Goal: Task Accomplishment & Management: Complete application form

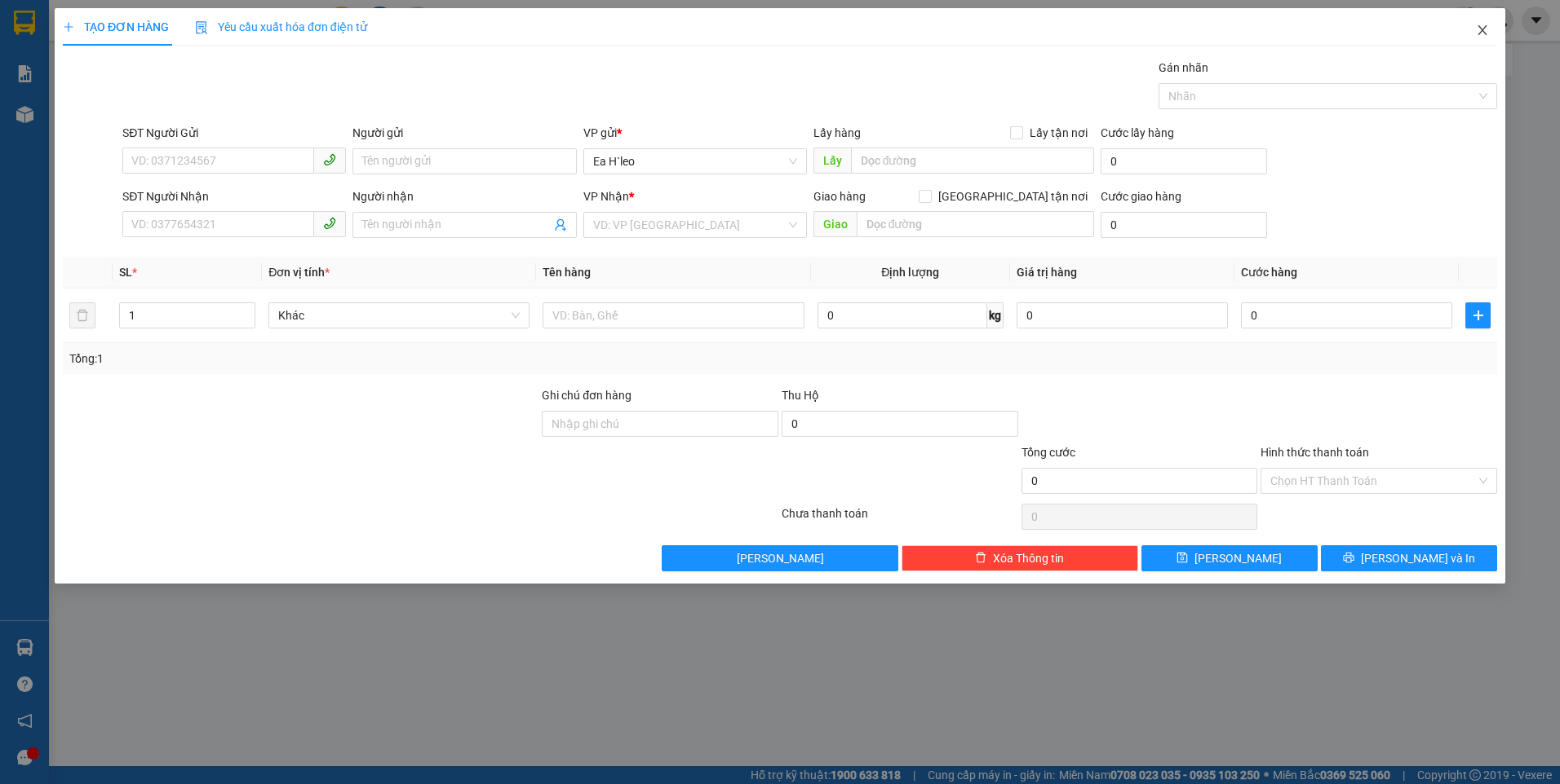
click at [1483, 40] on span "Close" at bounding box center [1482, 31] width 46 height 46
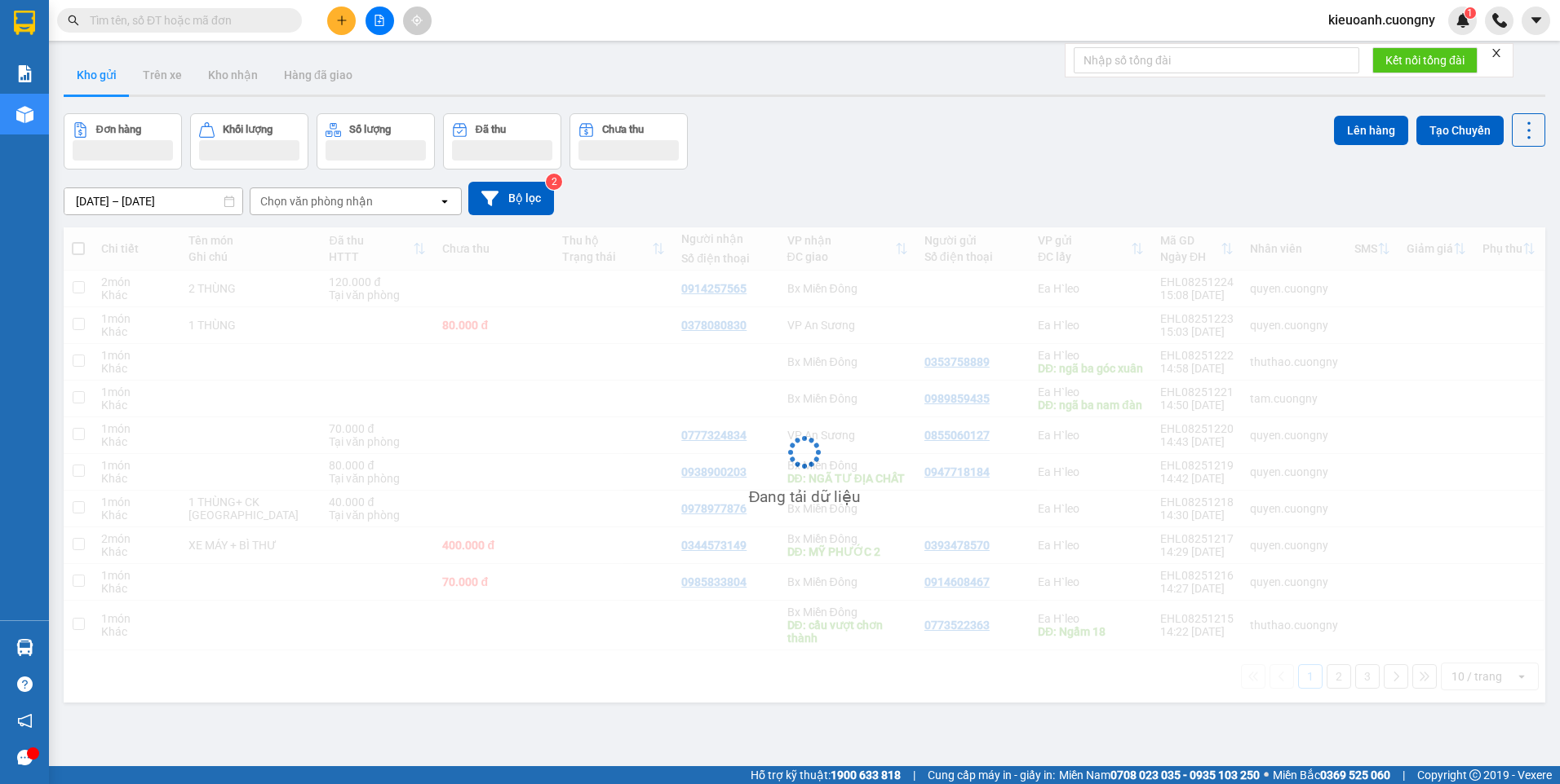
click at [281, 21] on input "text" at bounding box center [185, 20] width 192 height 18
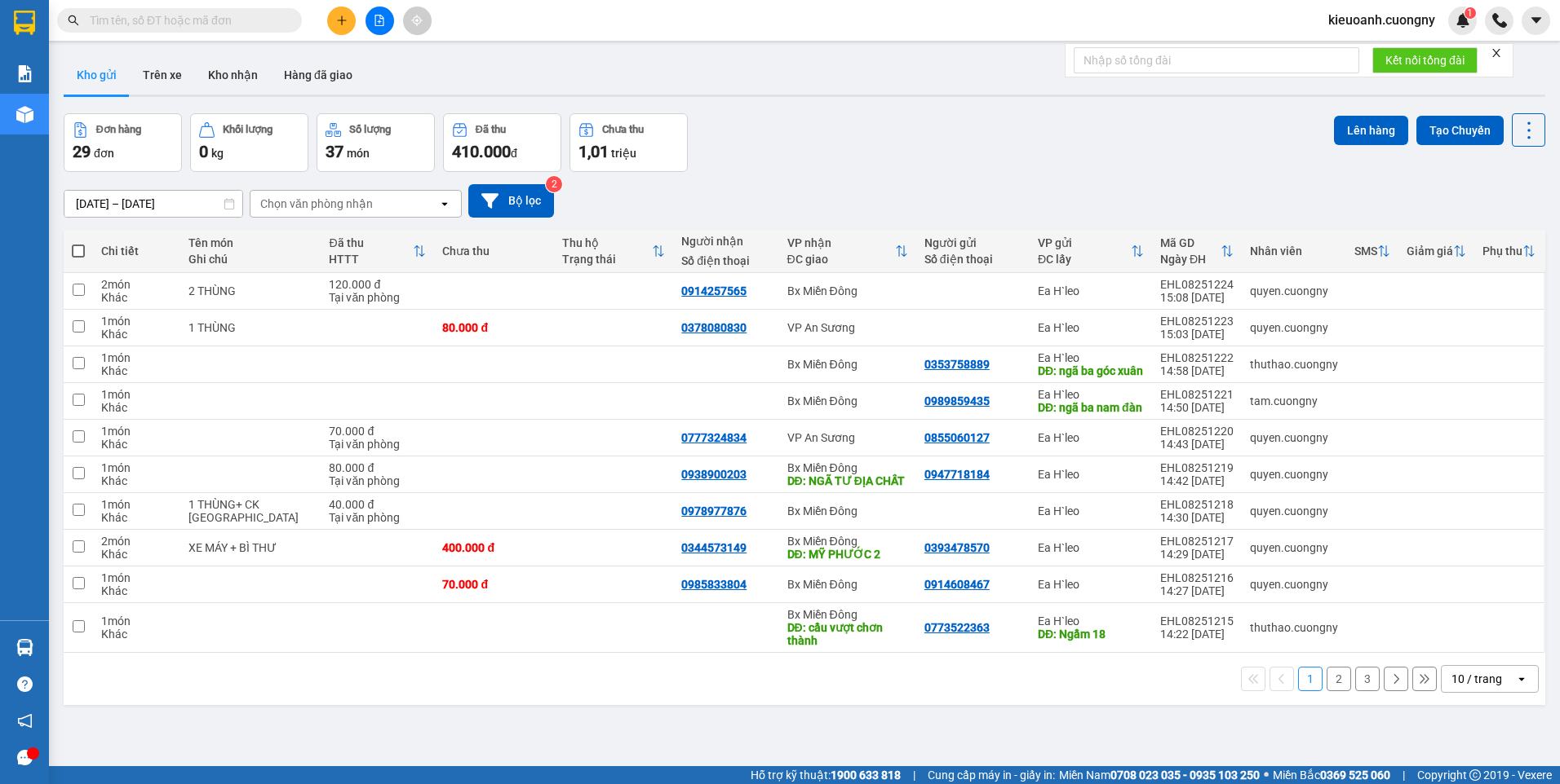
click at [253, 24] on input "text" at bounding box center [185, 20] width 192 height 18
paste input "0962266769"
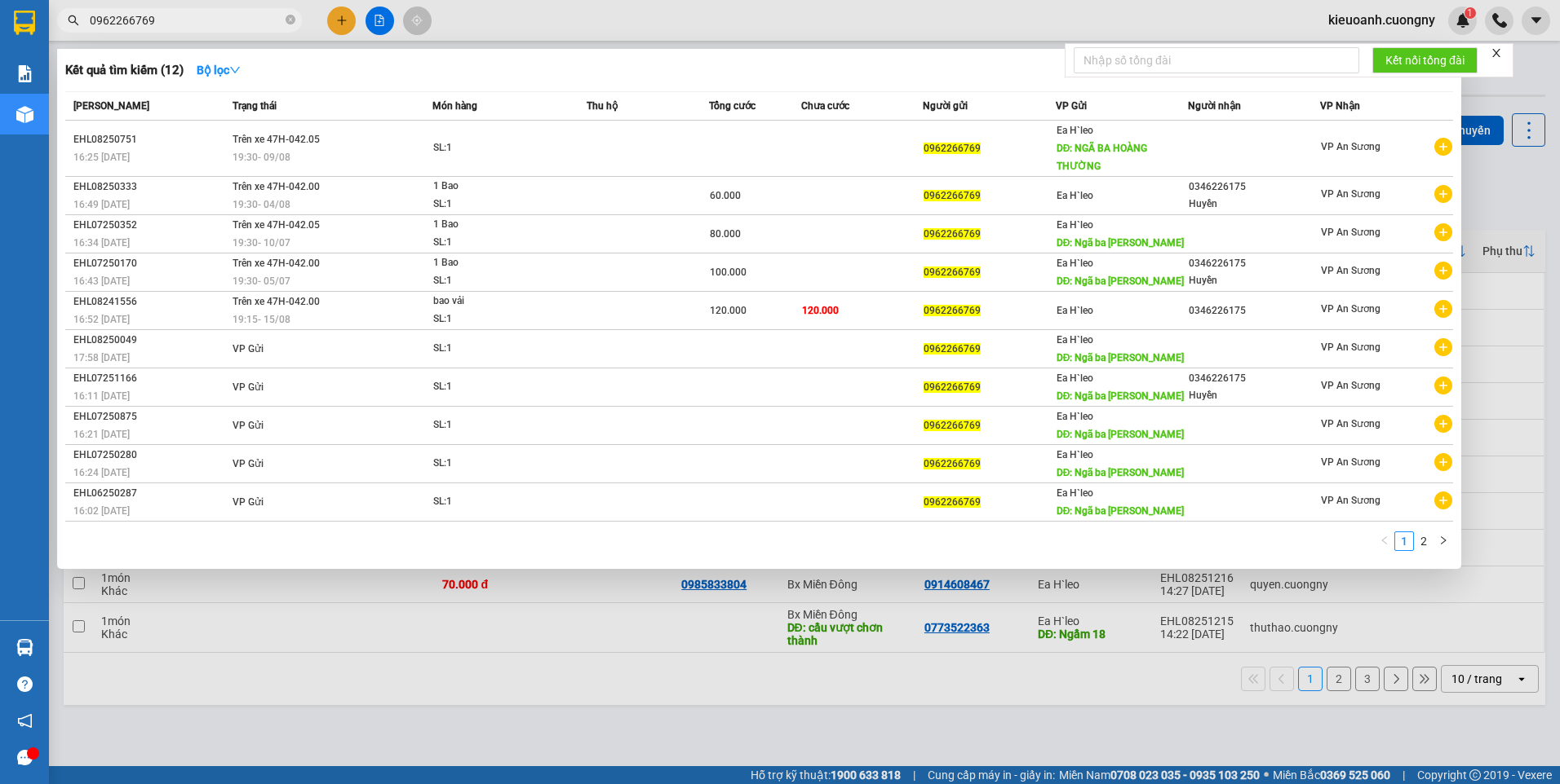
type input "0962266769"
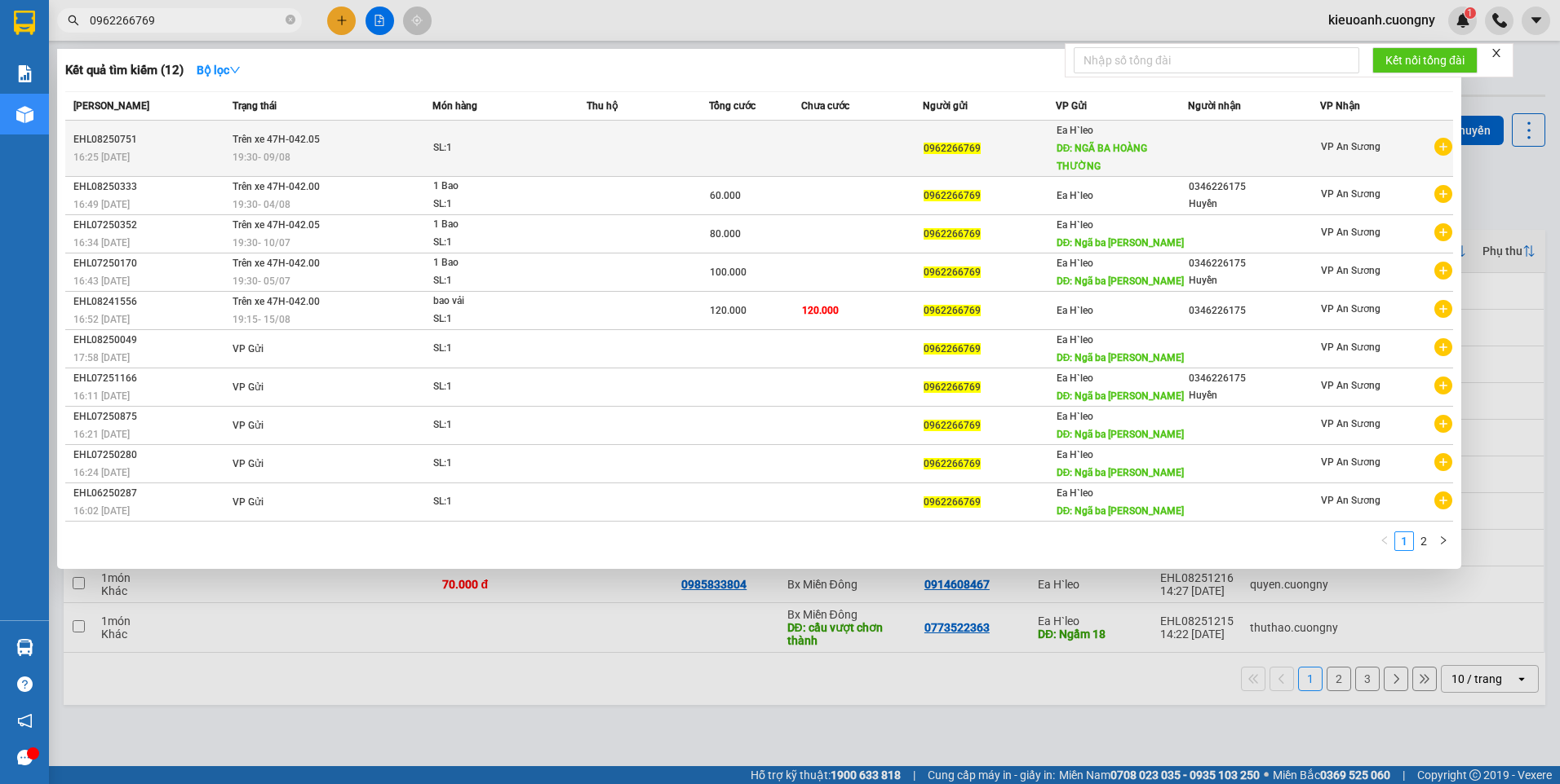
click at [845, 156] on td at bounding box center [862, 149] width 122 height 56
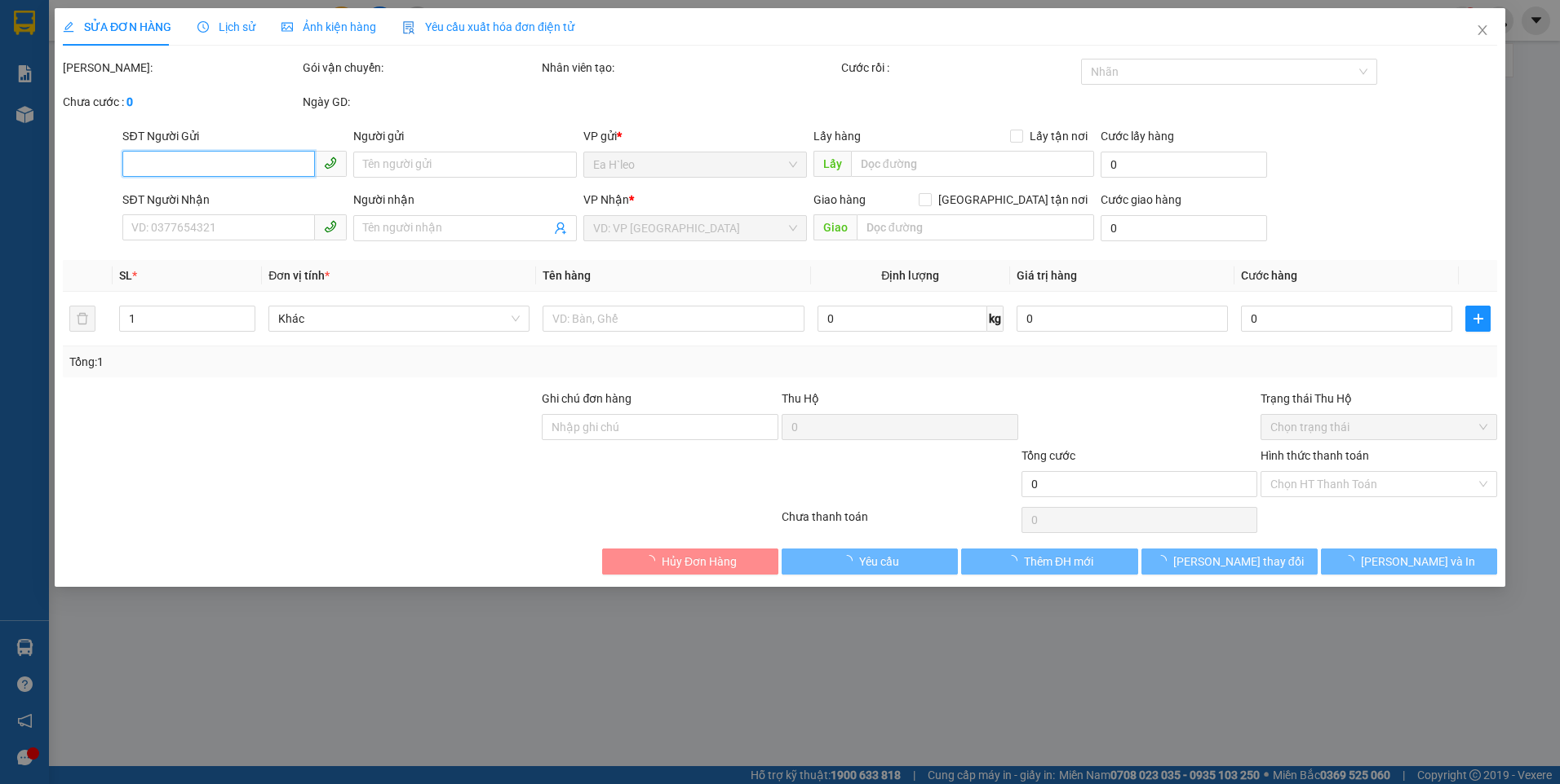
type input "0962266769"
type input "NGÃ BA HOÀNG THƯỜNG"
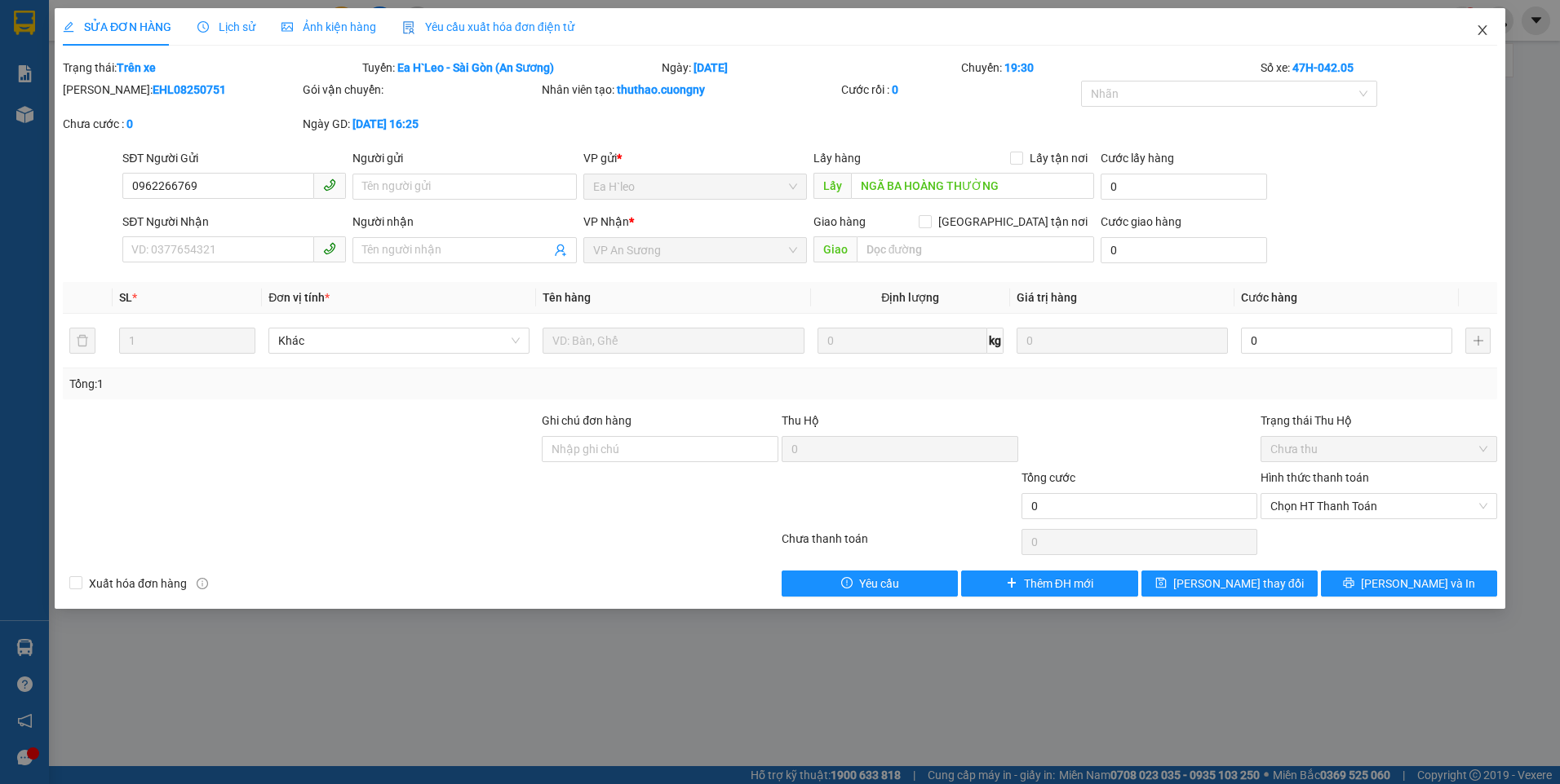
click at [1481, 29] on icon "close" at bounding box center [1482, 30] width 9 height 9
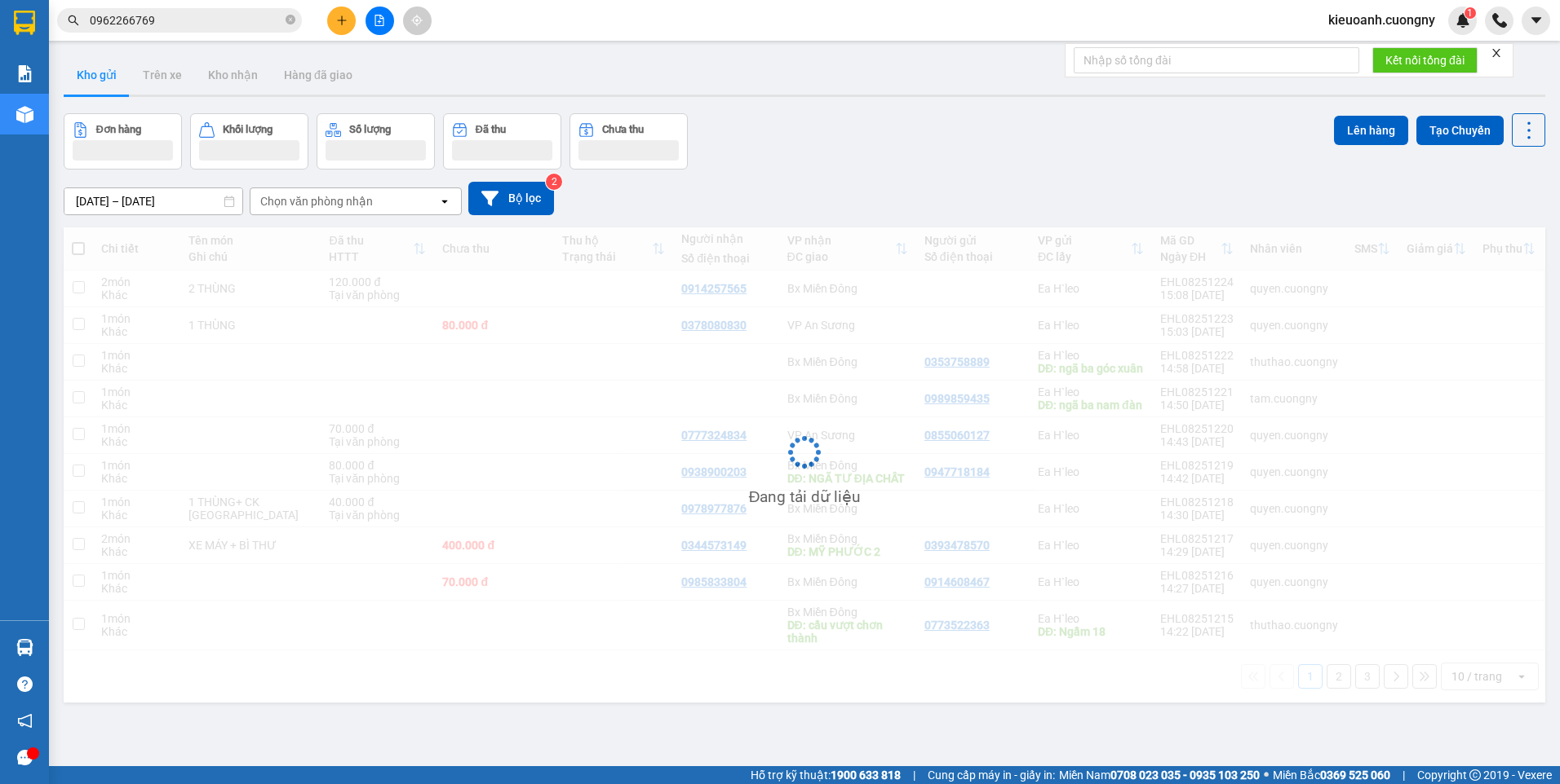
click at [185, 16] on input "0962266769" at bounding box center [185, 20] width 192 height 18
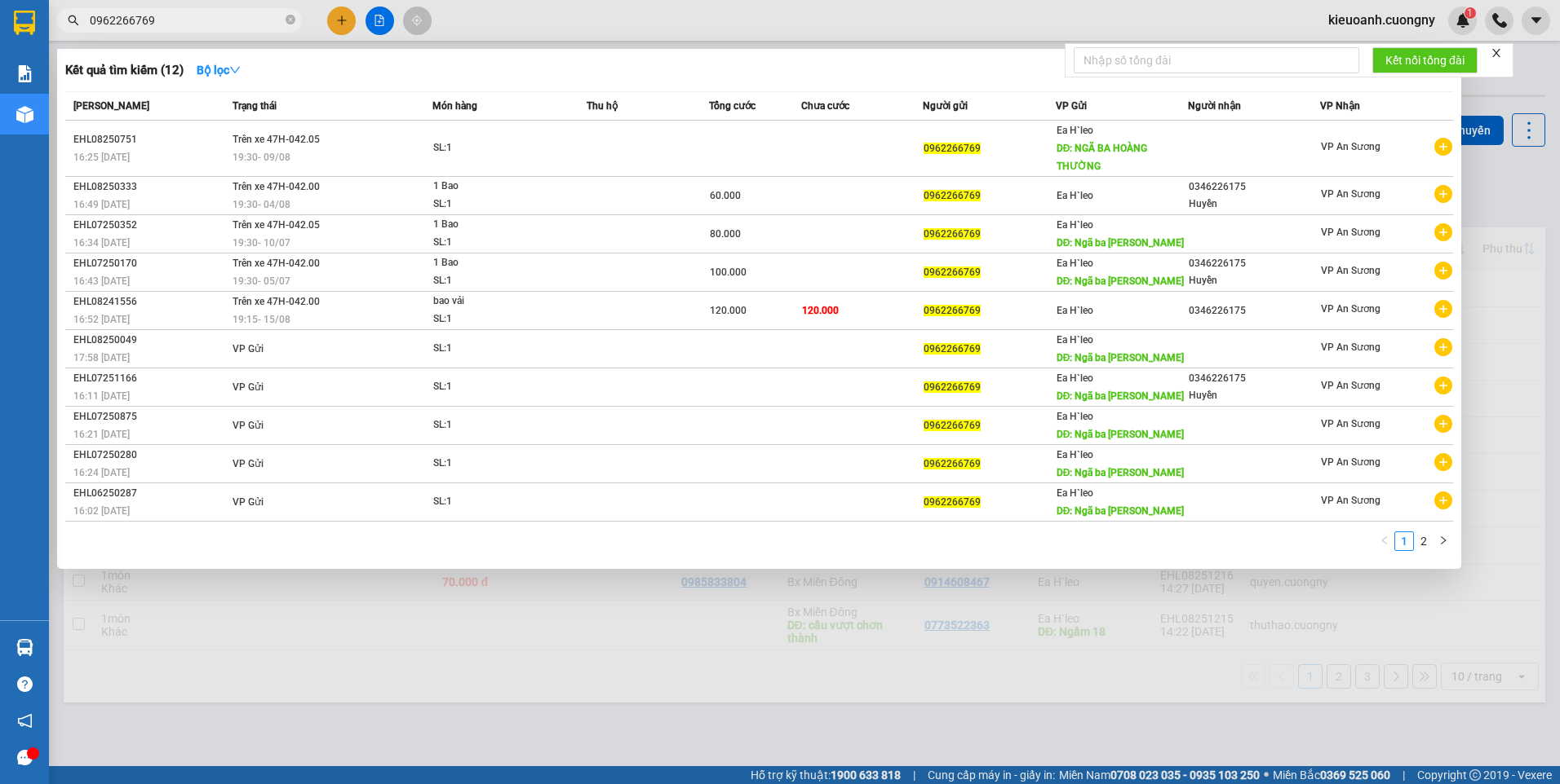
click at [185, 16] on input "0962266769" at bounding box center [185, 20] width 192 height 18
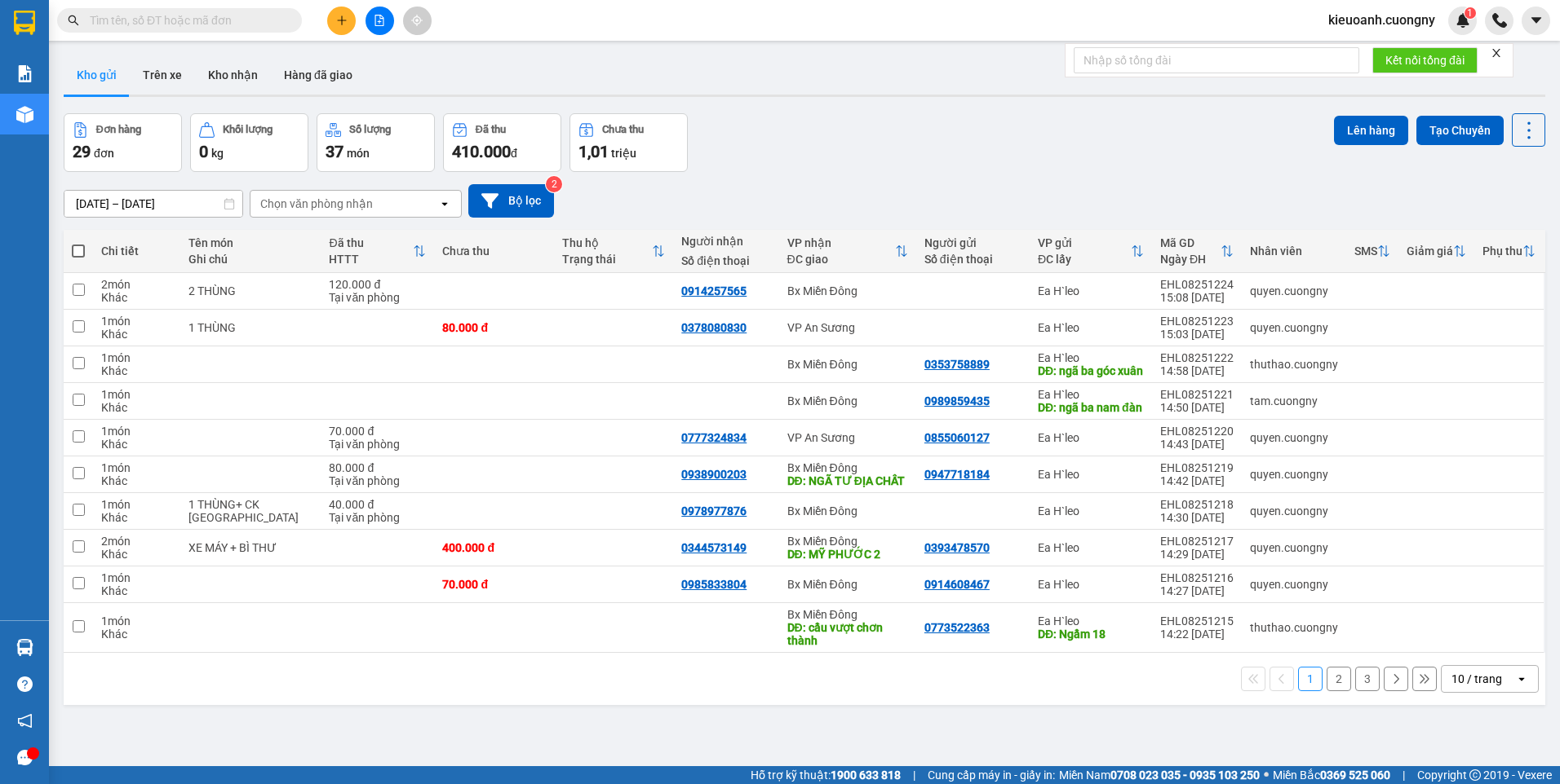
paste input "0834686931"
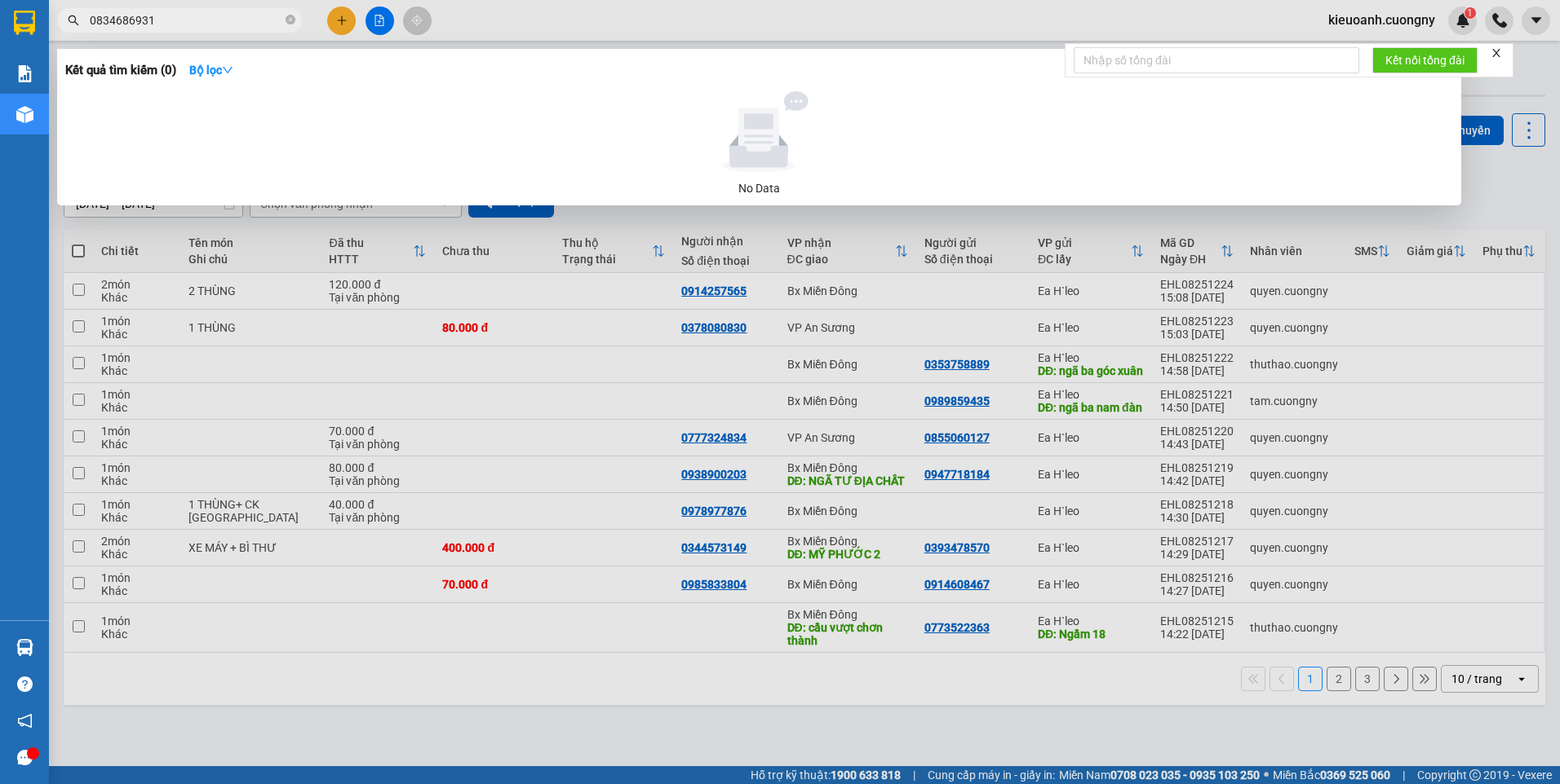
type input "0834686931"
click at [731, 224] on div at bounding box center [780, 392] width 1560 height 784
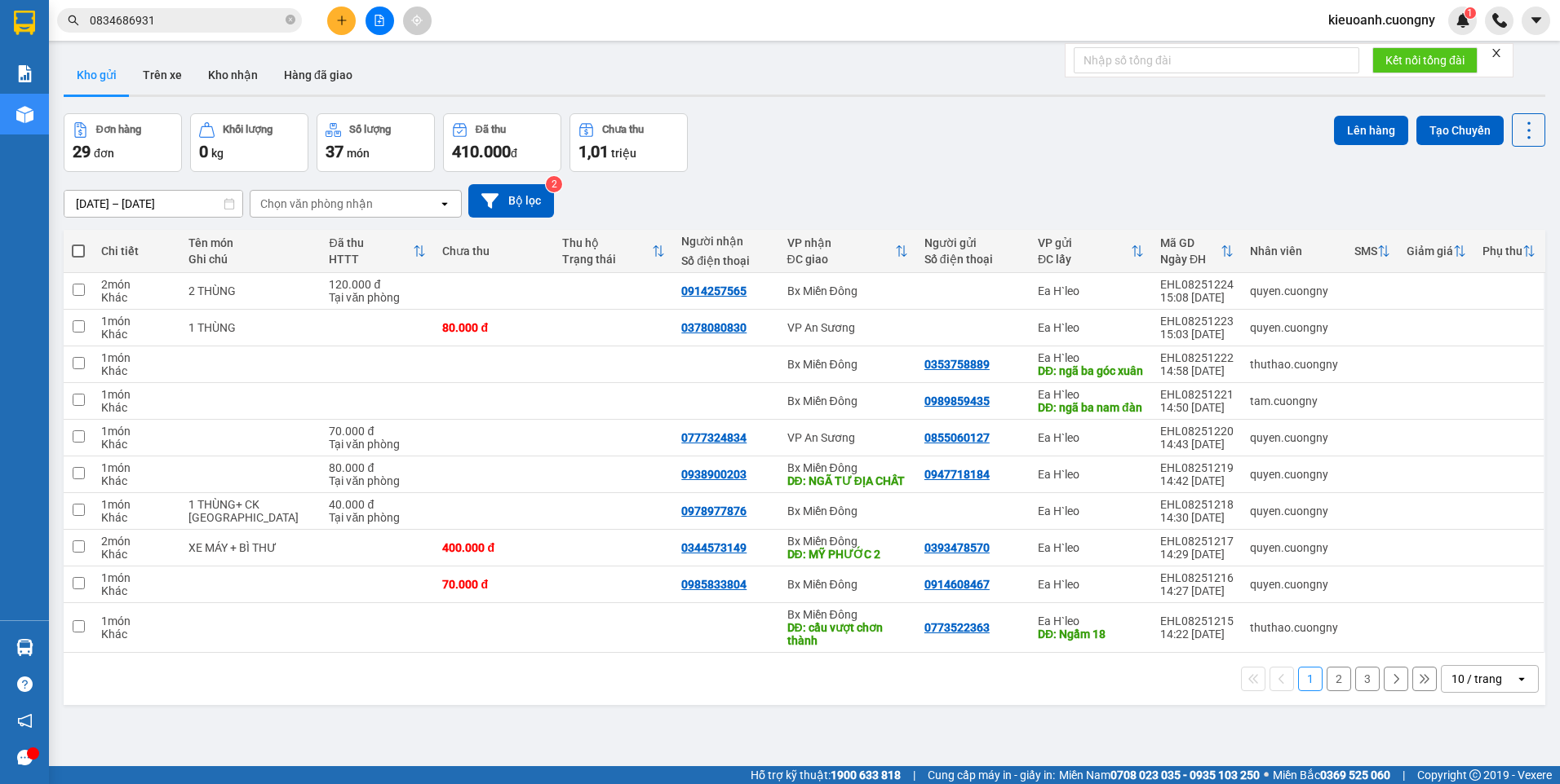
click at [1486, 687] on div "10 / trang" at bounding box center [1476, 679] width 51 height 16
click at [1460, 688] on span "100 / trang" at bounding box center [1471, 682] width 58 height 16
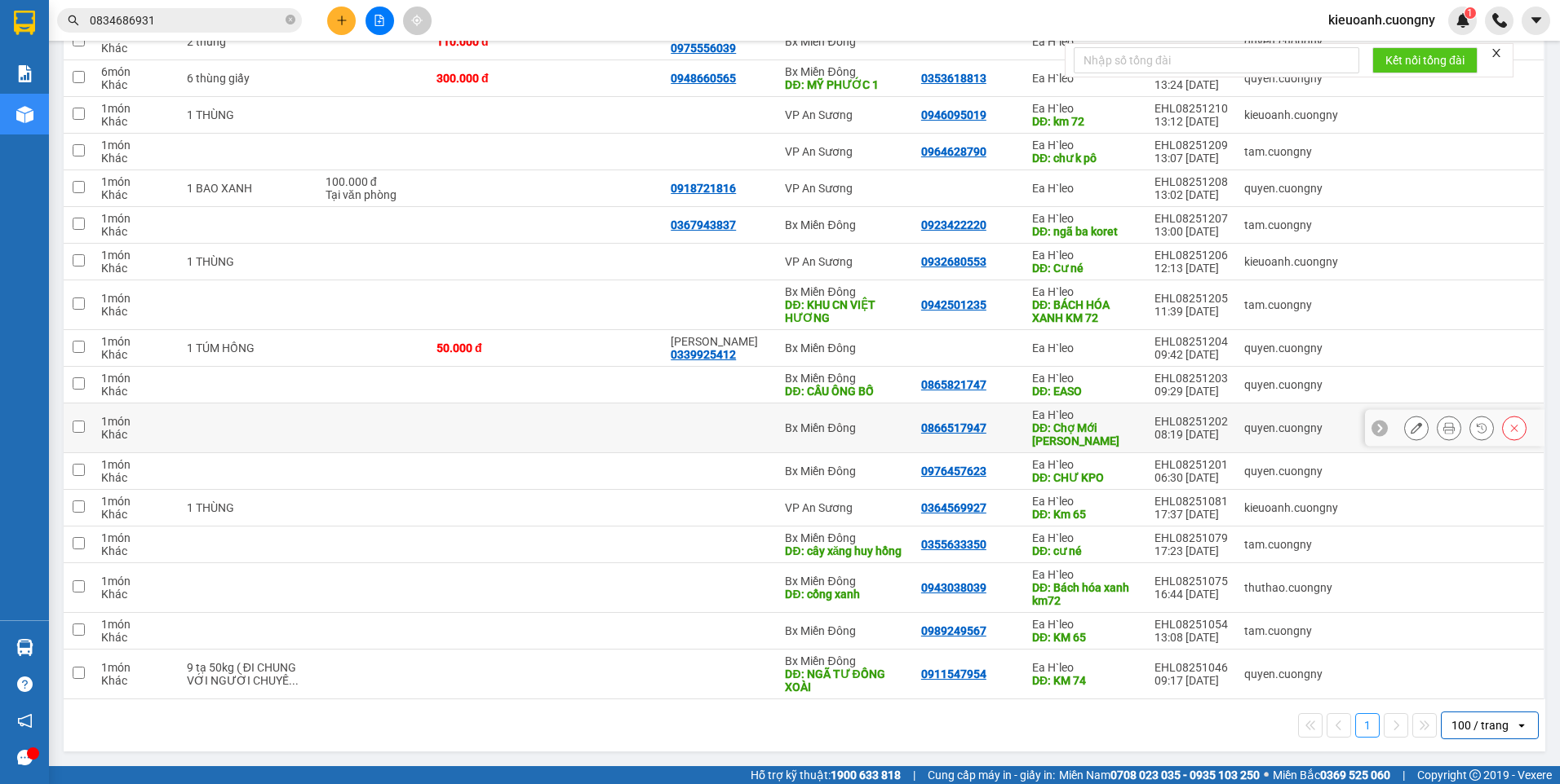
scroll to position [768, 0]
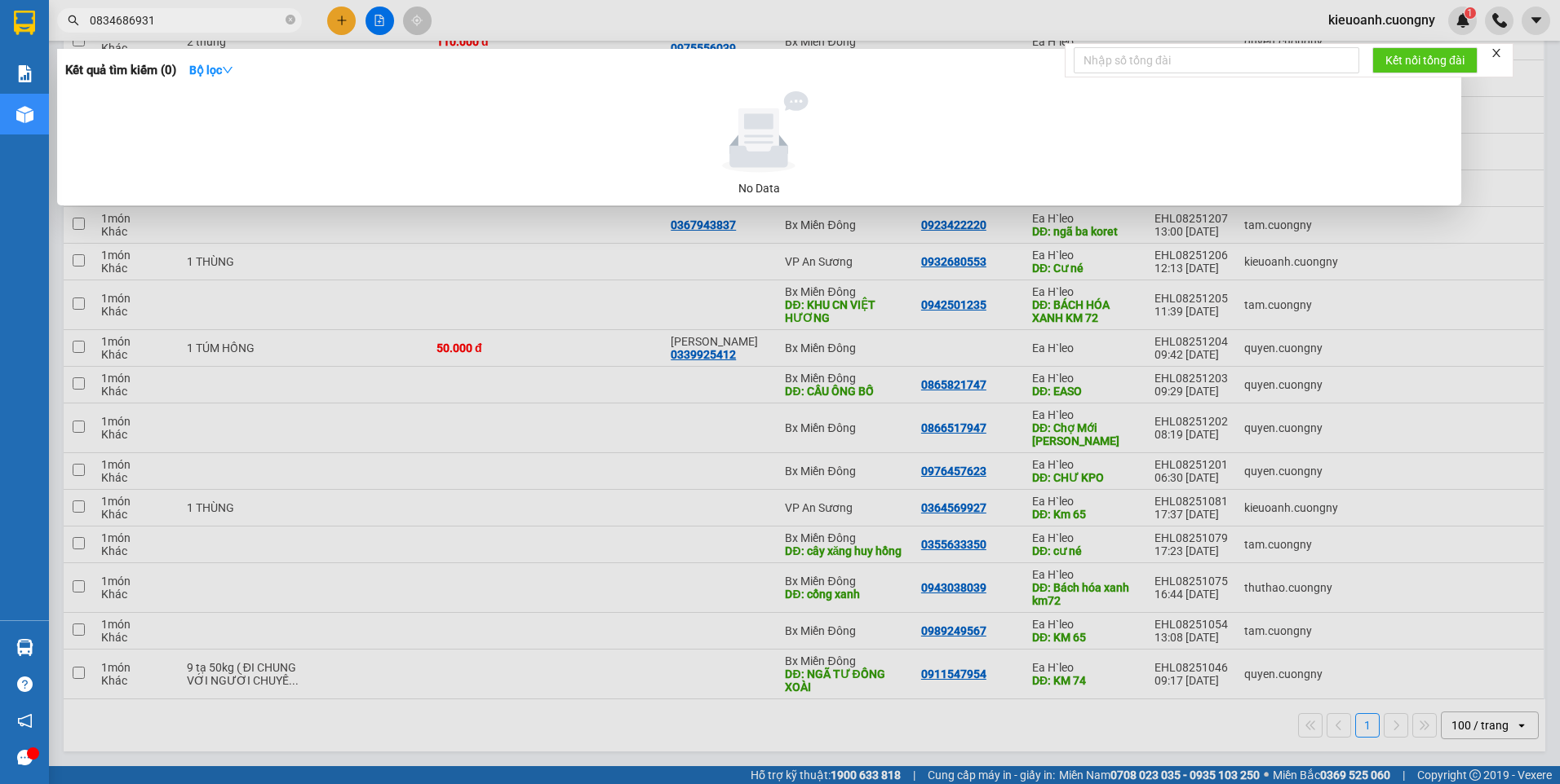
click at [221, 15] on input "0834686931" at bounding box center [185, 20] width 192 height 18
click at [233, 66] on icon "down" at bounding box center [228, 70] width 11 height 11
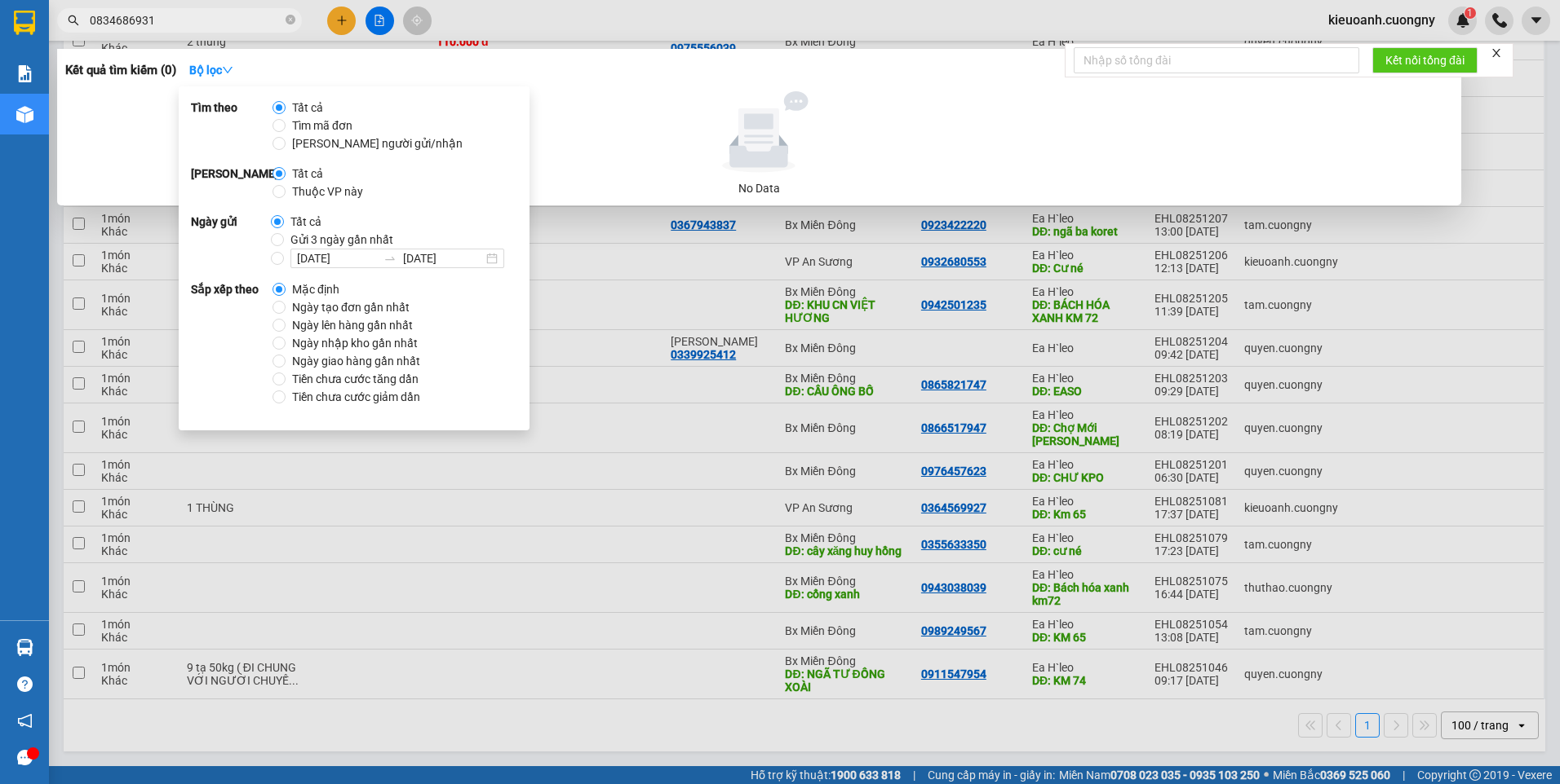
click at [247, 584] on div at bounding box center [780, 392] width 1560 height 784
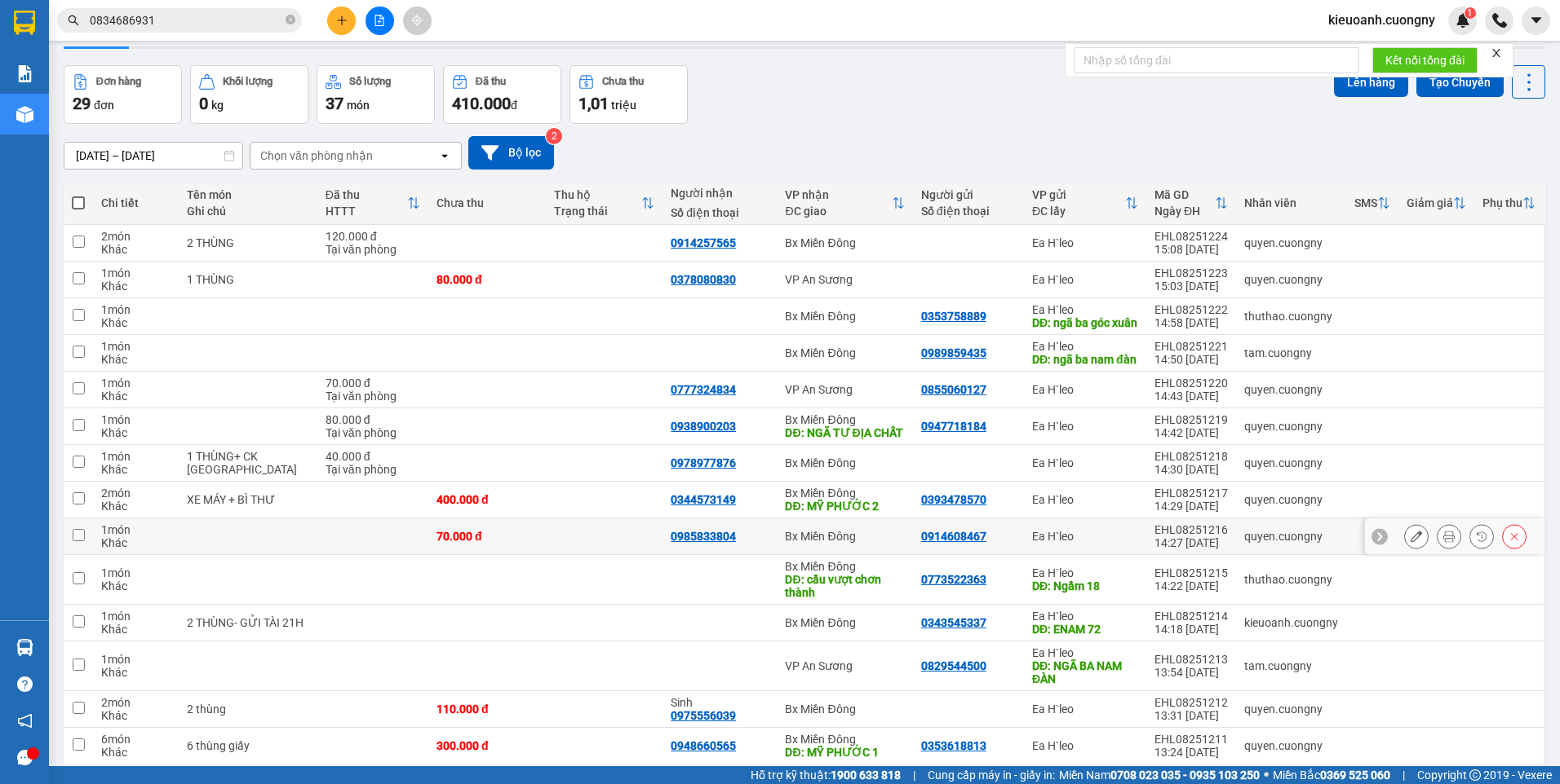
scroll to position [34, 0]
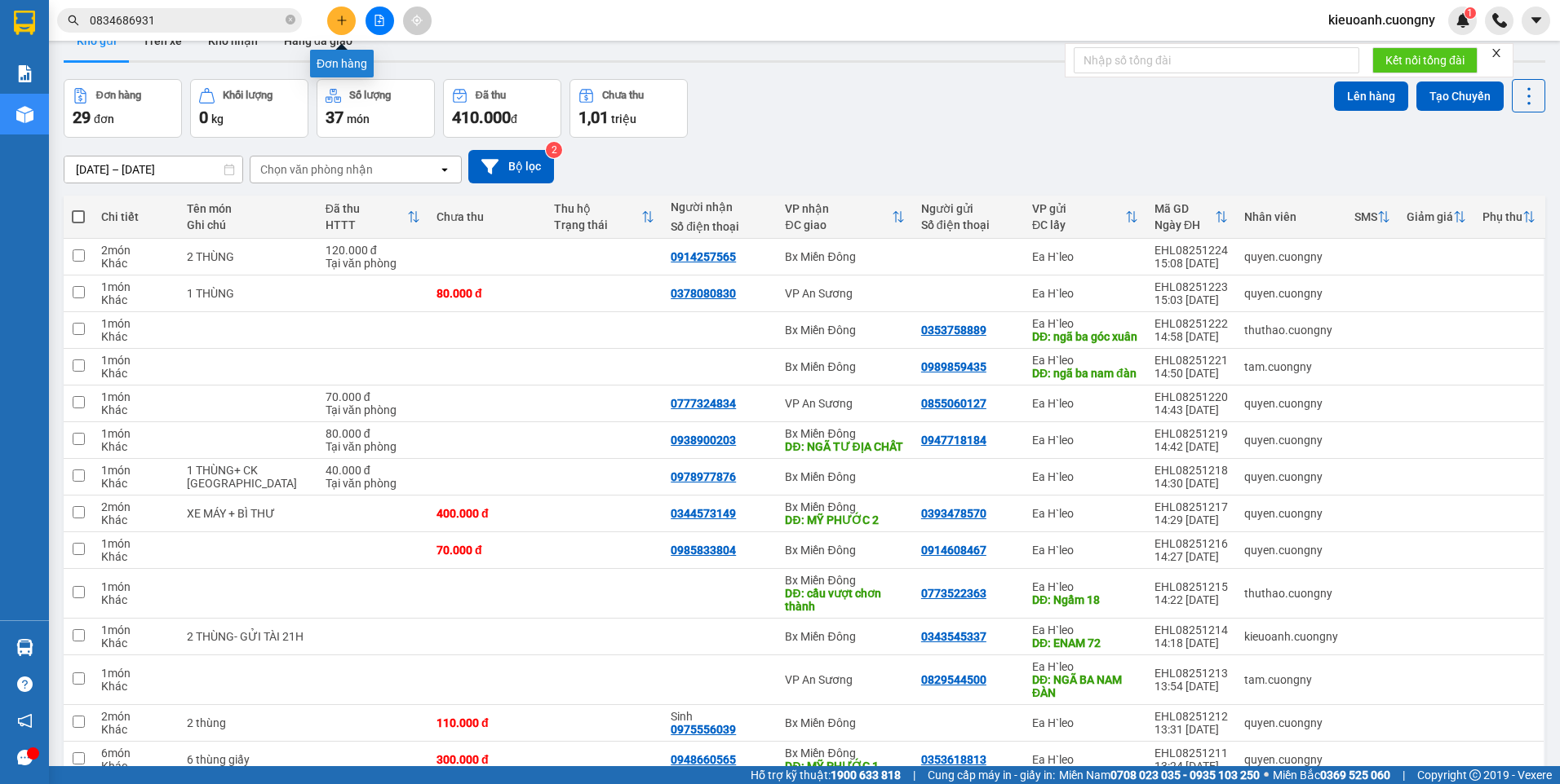
click at [346, 22] on icon "plus" at bounding box center [342, 21] width 11 height 11
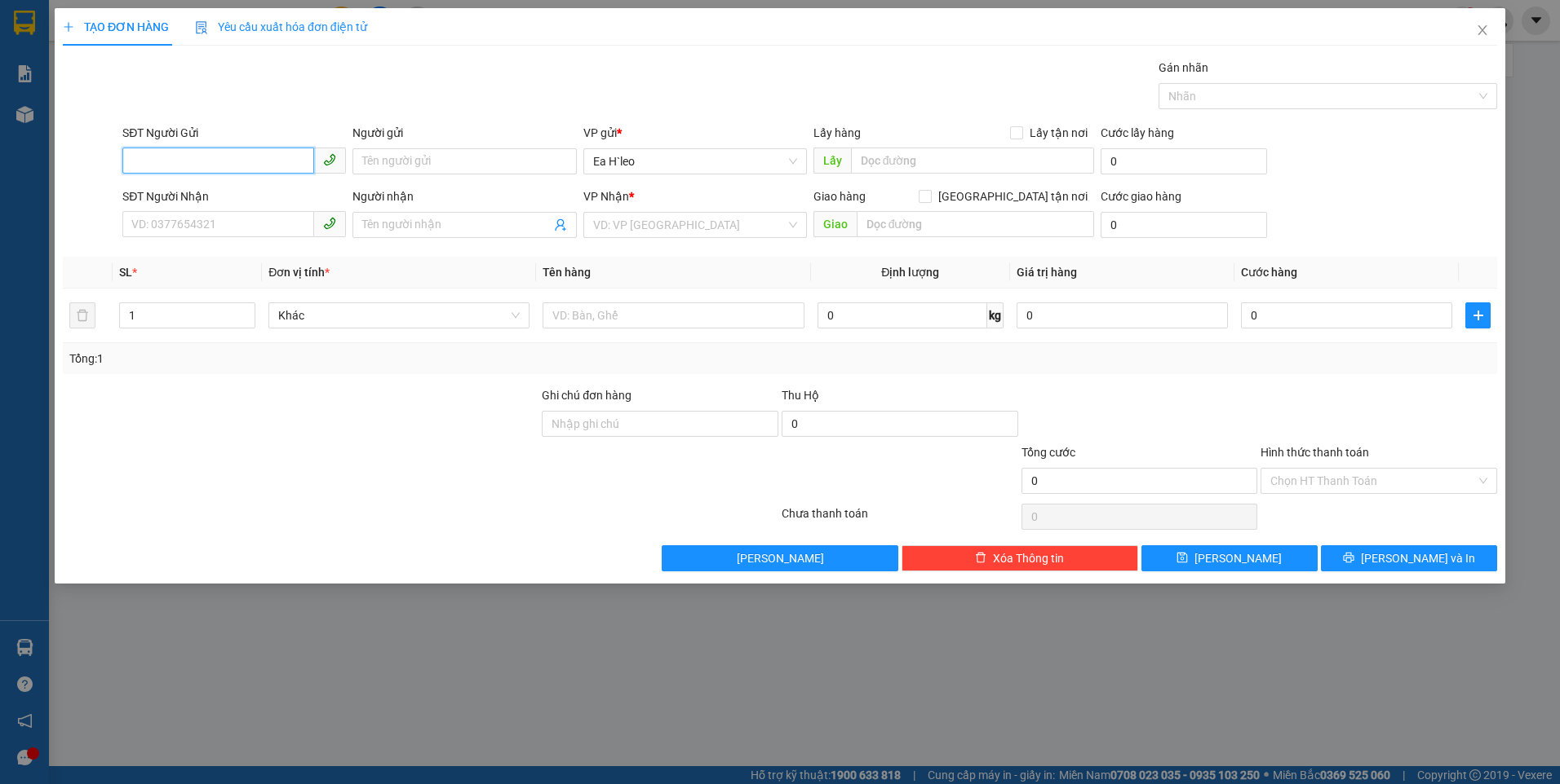
paste input "0834686931"
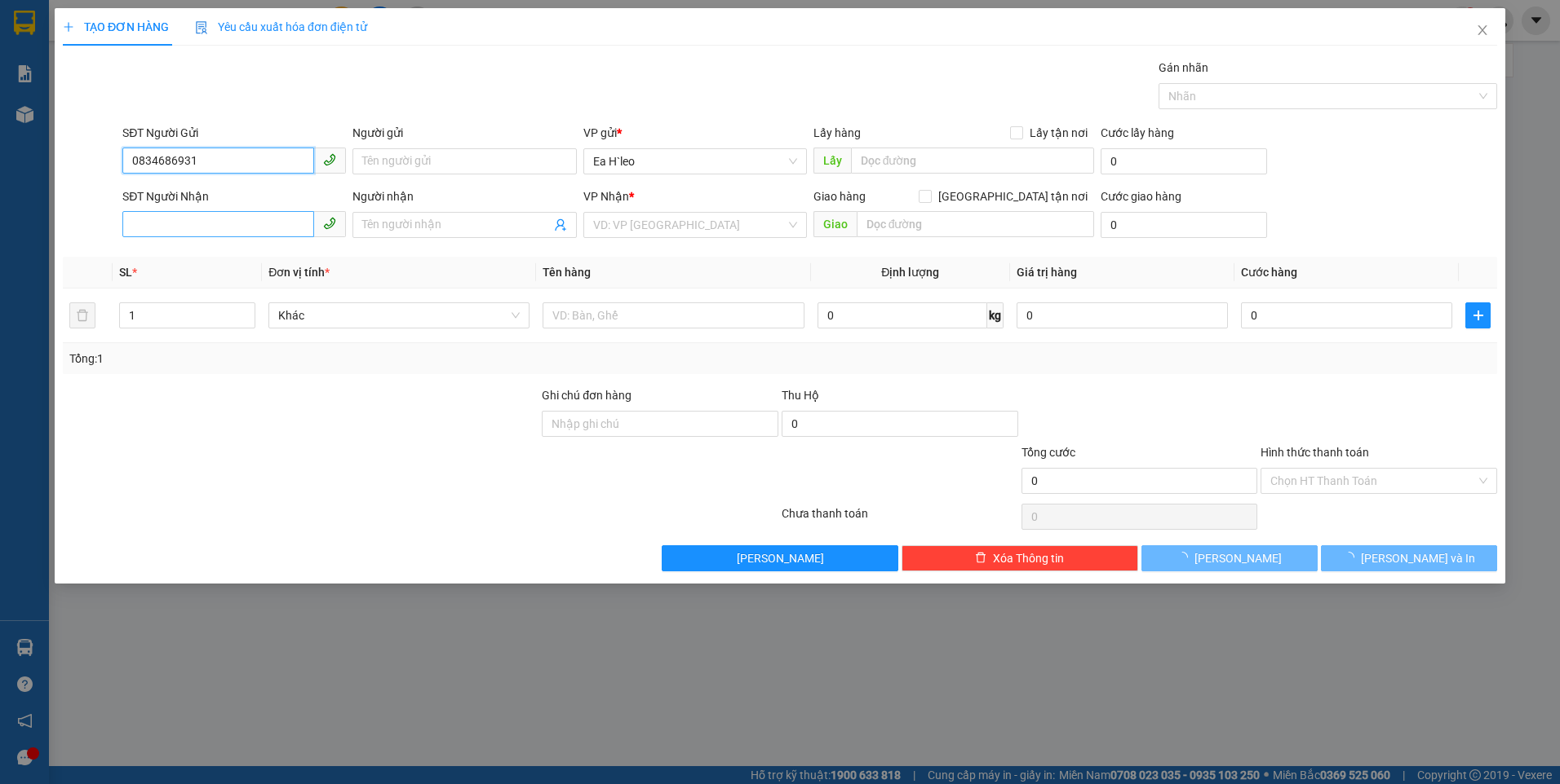
type input "0834686931"
click at [255, 224] on input "SĐT Người Nhận" at bounding box center [218, 224] width 192 height 26
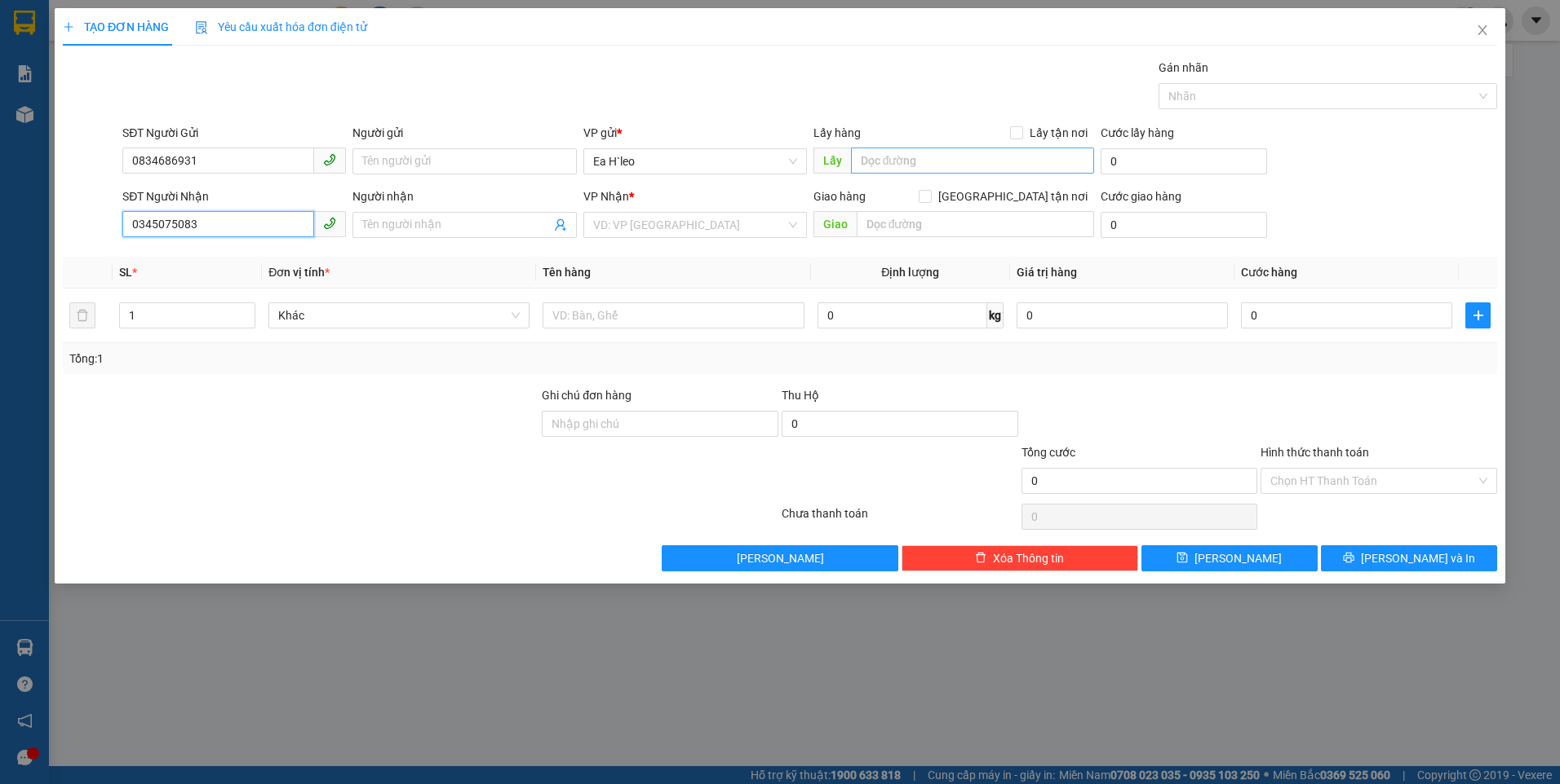
type input "0345075083"
click at [885, 156] on input "text" at bounding box center [973, 161] width 244 height 26
type input "km 72"
click at [907, 222] on input "text" at bounding box center [975, 224] width 238 height 26
type input "m"
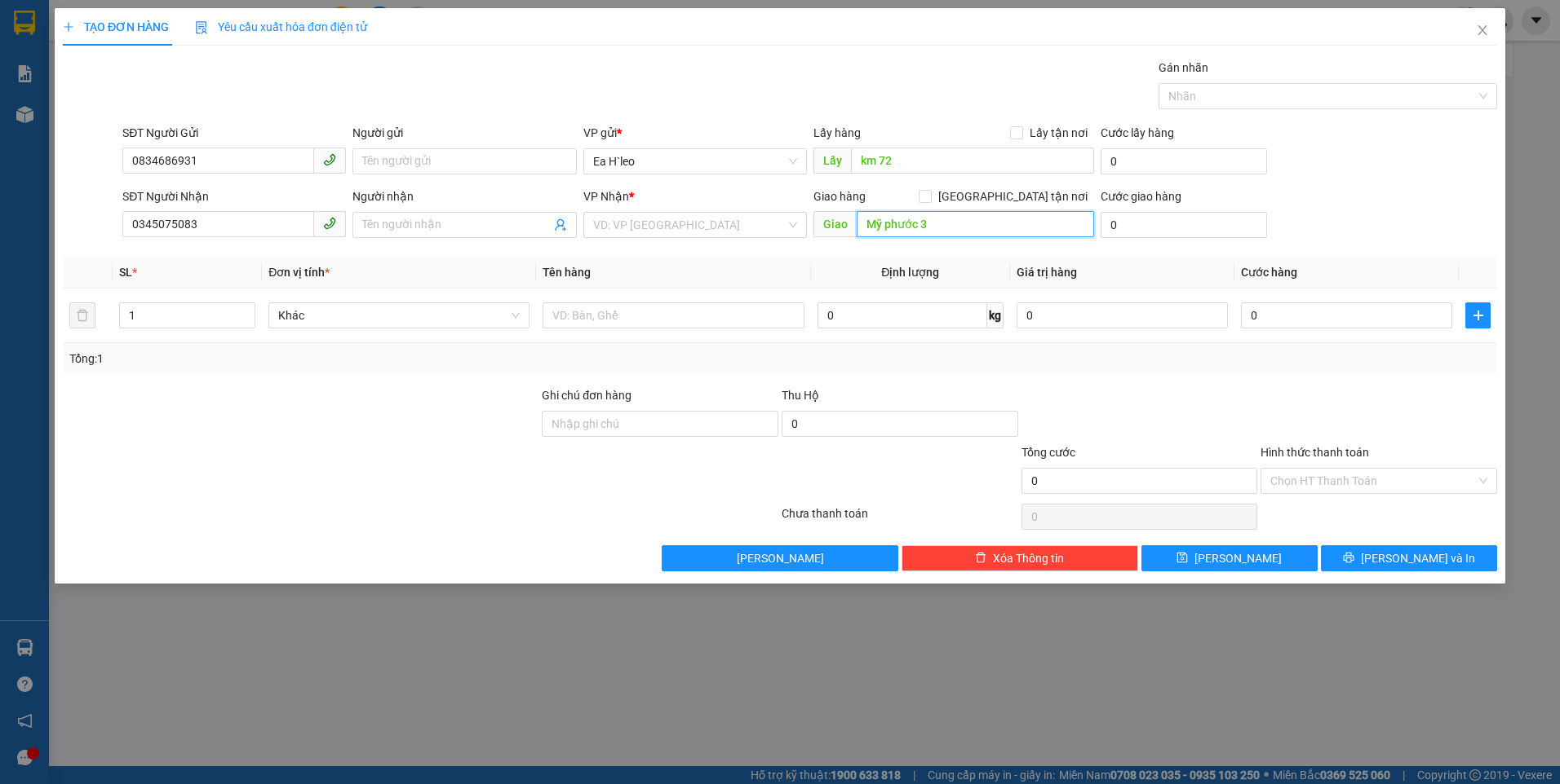
click at [886, 229] on input "Mỹ phước 3" at bounding box center [975, 224] width 238 height 26
type input "Mỹ Phước 3"
drag, startPoint x: 223, startPoint y: 162, endPoint x: 134, endPoint y: 180, distance: 90.8
click at [134, 180] on div "SĐT Người Gửi 0834686931 0834686931" at bounding box center [233, 152] width 223 height 57
click at [236, 227] on input "0345075083" at bounding box center [218, 224] width 192 height 26
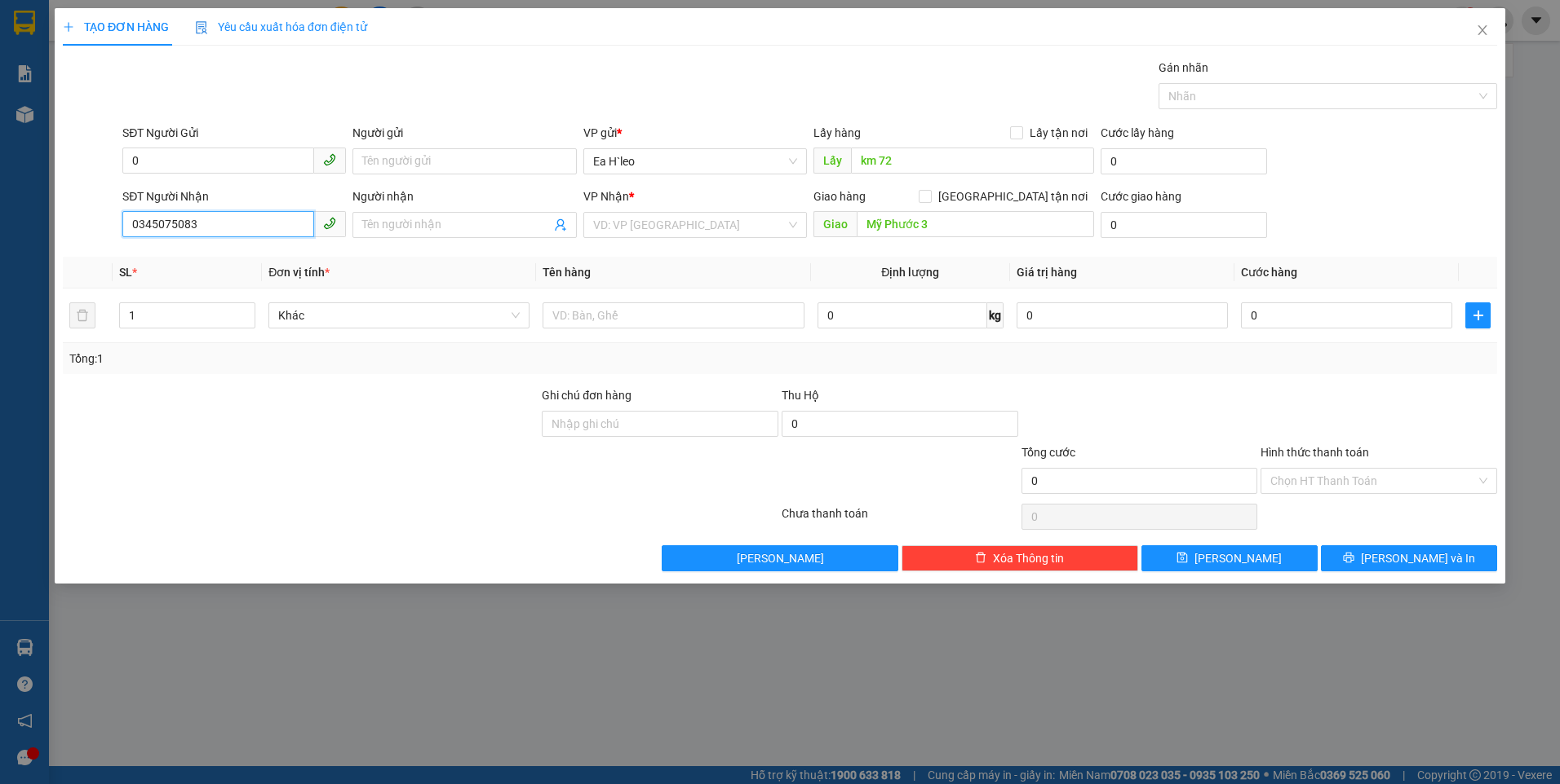
click at [236, 227] on input "0345075083" at bounding box center [218, 224] width 192 height 26
click at [248, 152] on input "0" at bounding box center [218, 161] width 192 height 26
paste input "0345075083"
click at [132, 164] on input "00345075083" at bounding box center [218, 161] width 192 height 26
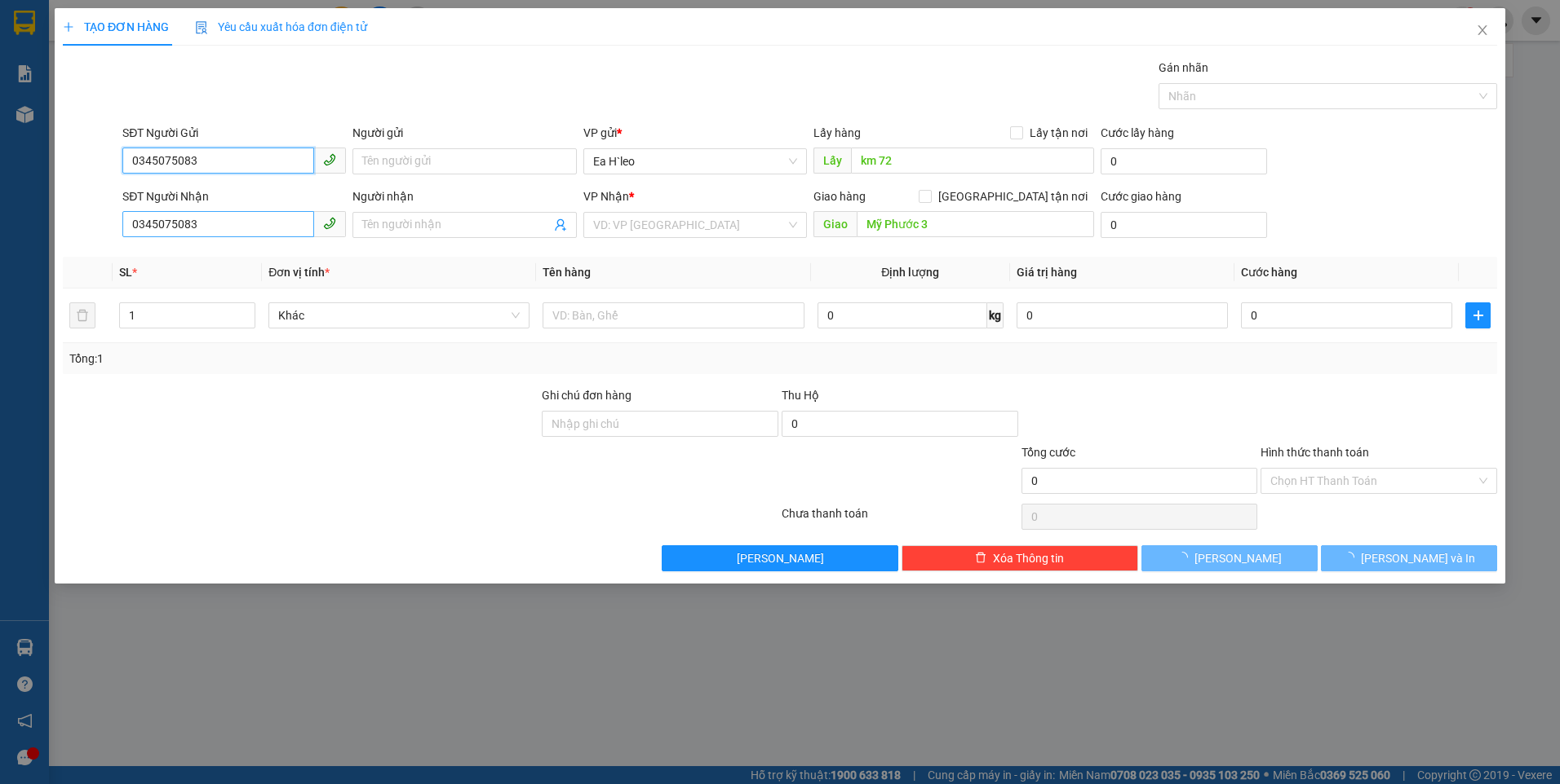
type input "0345075083"
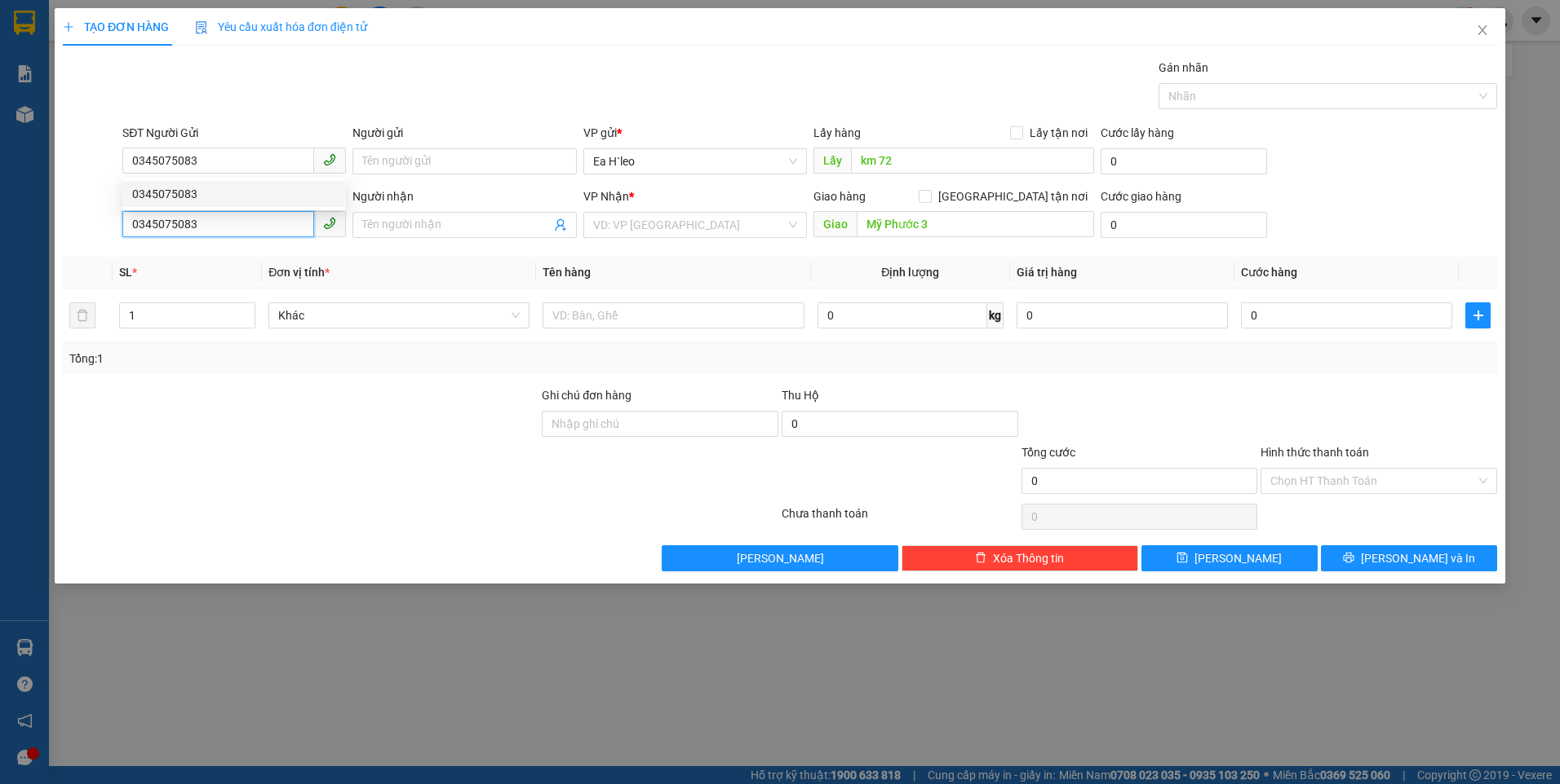
drag, startPoint x: 240, startPoint y: 225, endPoint x: 101, endPoint y: 224, distance: 139.0
click at [75, 233] on div "SĐT Người Nhận 0345075083 0345075083 Người nhận Tên người nhận VP Nhận * VD: VP…" at bounding box center [780, 216] width 1438 height 57
type input "0976136137"
click at [727, 225] on input "search" at bounding box center [689, 225] width 192 height 24
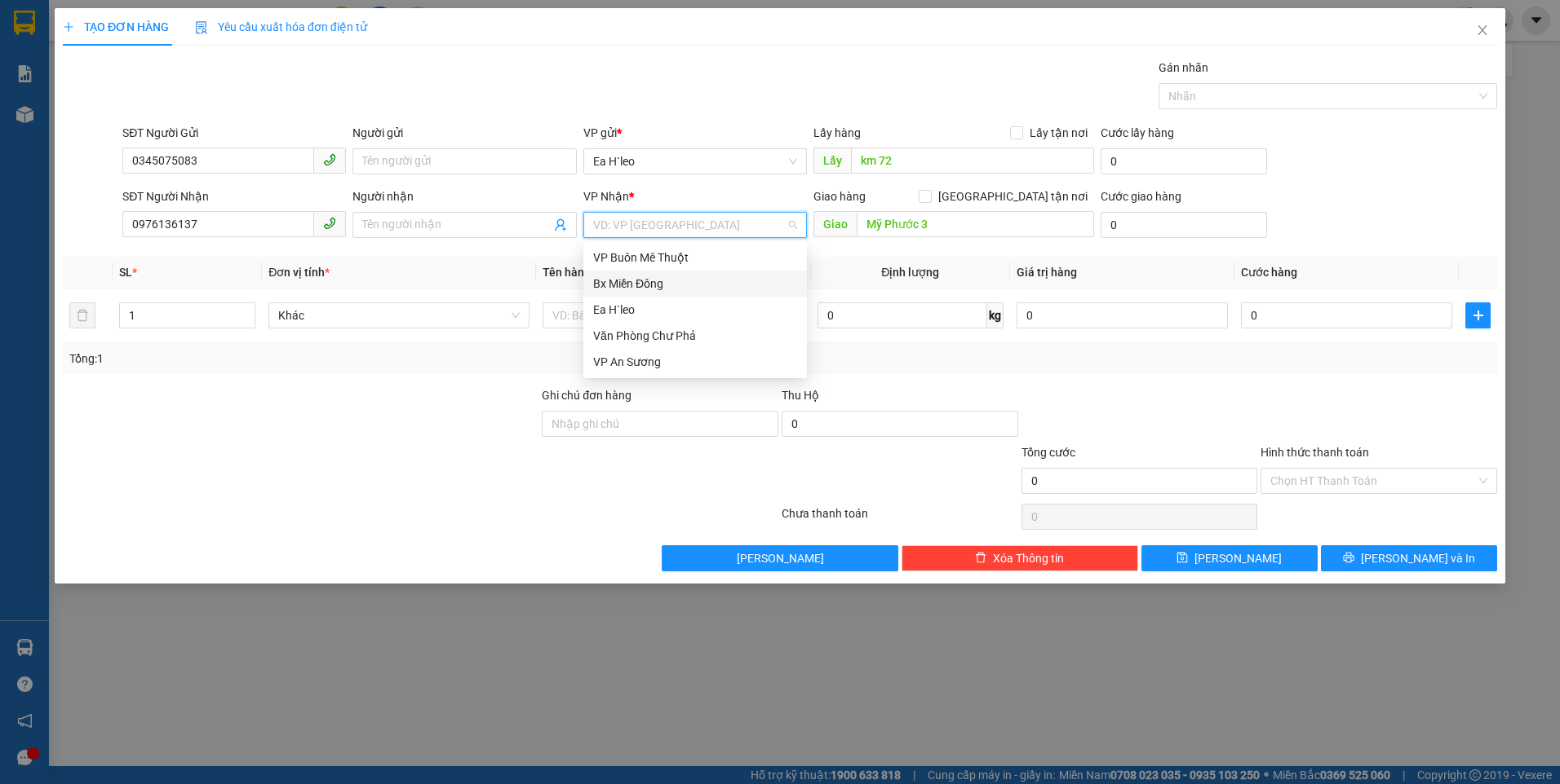
click at [732, 278] on div "Bx Miền Đông" at bounding box center [695, 283] width 204 height 18
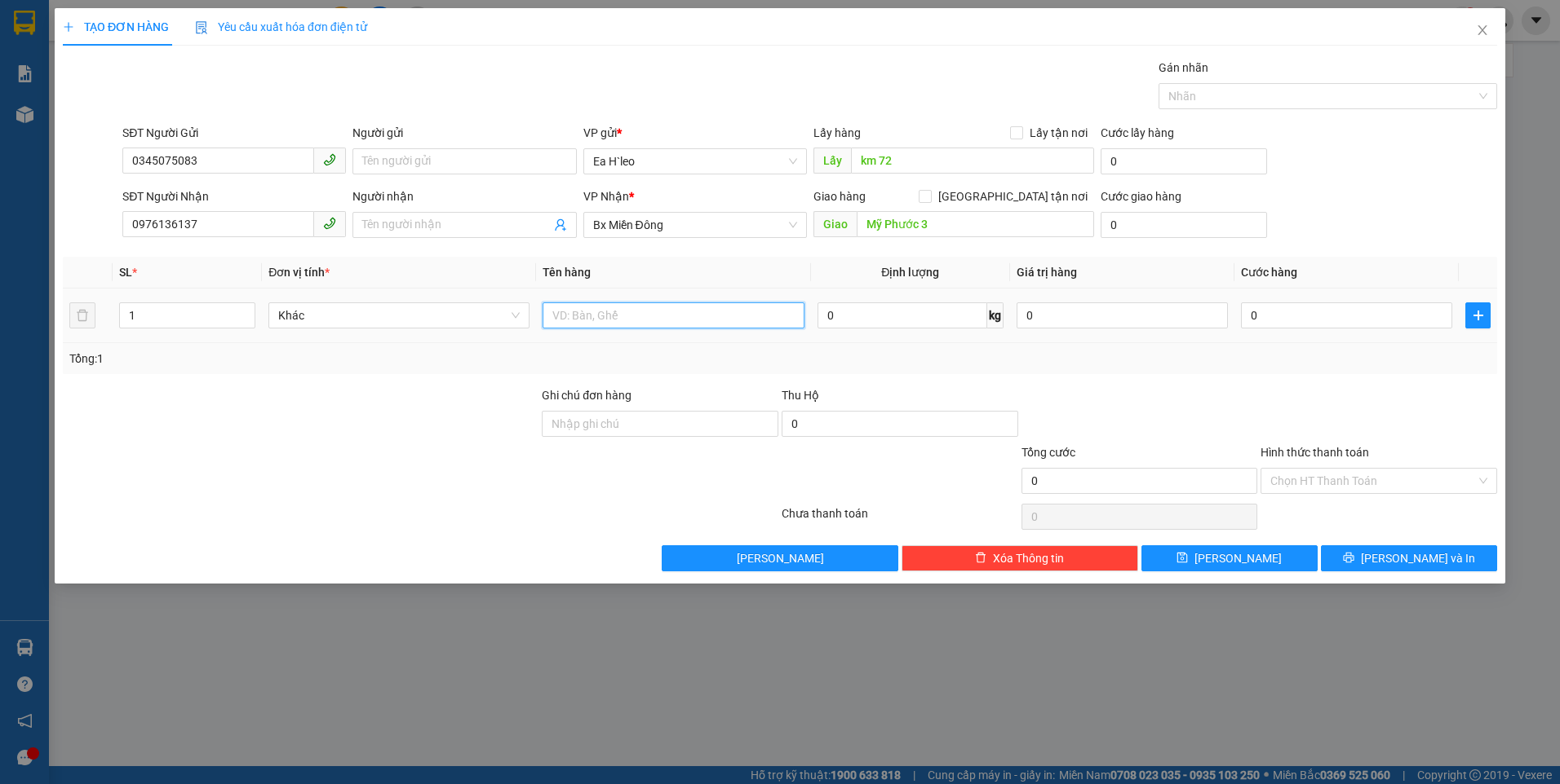
click at [618, 317] on input "text" at bounding box center [672, 315] width 261 height 26
type input "2 BAO"
click at [863, 224] on input "Mỹ Phước 3" at bounding box center [975, 224] width 238 height 26
click at [967, 218] on input "Mỹ Phước 3" at bounding box center [975, 224] width 238 height 26
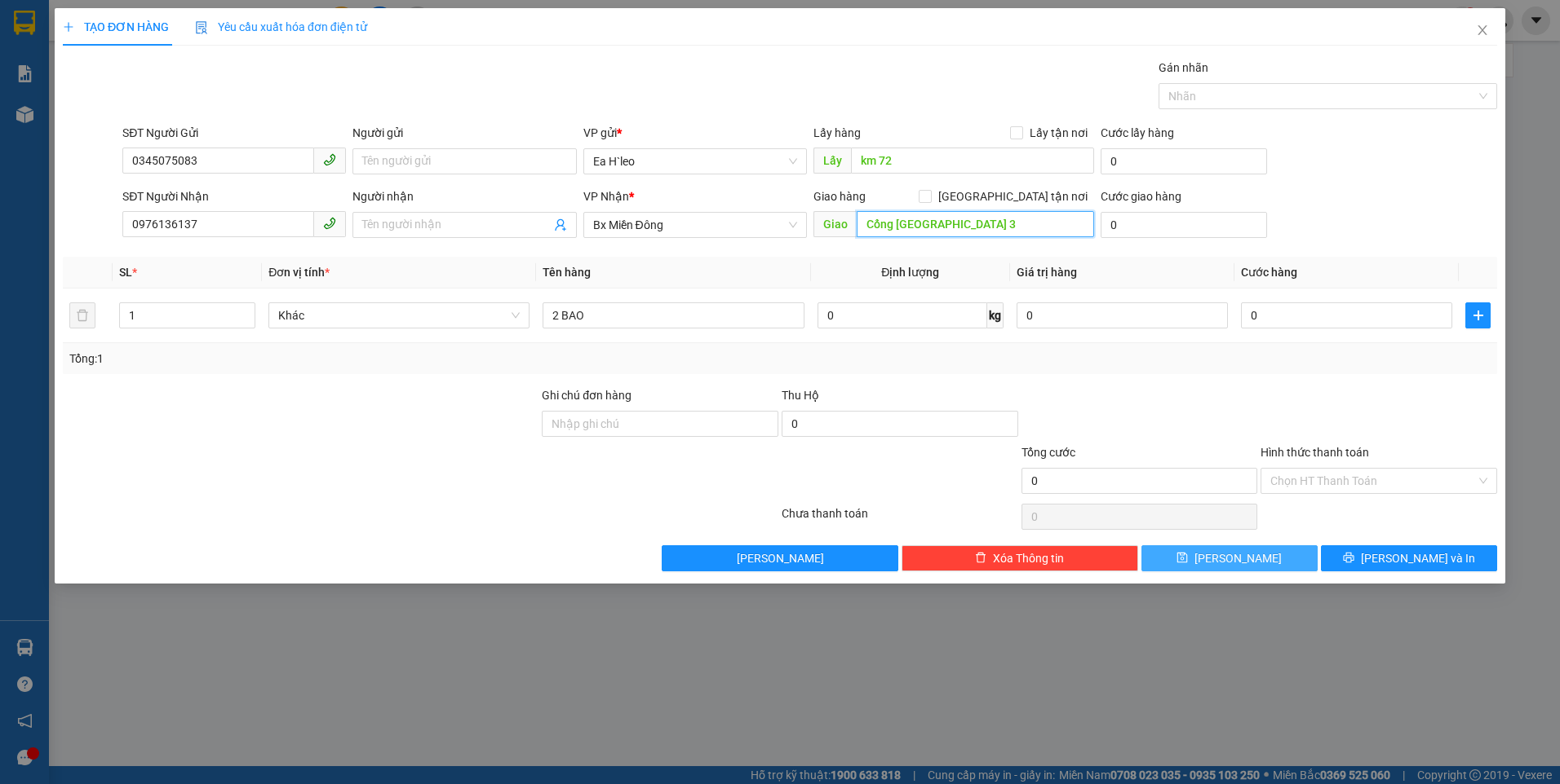
type input "Cổng [GEOGRAPHIC_DATA] 3"
click at [1280, 555] on button "[PERSON_NAME]" at bounding box center [1229, 559] width 176 height 26
